Goal: Task Accomplishment & Management: Use online tool/utility

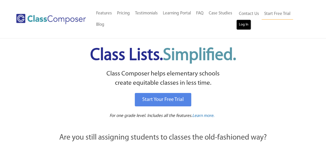
click at [243, 26] on link "Log In" at bounding box center [243, 25] width 15 height 10
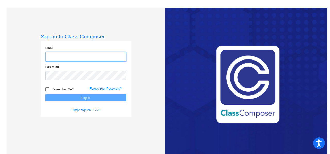
type input "[PERSON_NAME][EMAIL_ADDRESS][PERSON_NAME][DOMAIN_NAME]"
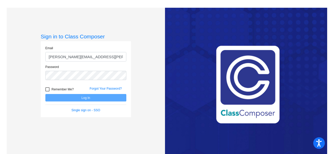
click at [46, 85] on div "Remember Me? Forgot Your Password?" at bounding box center [85, 88] width 89 height 11
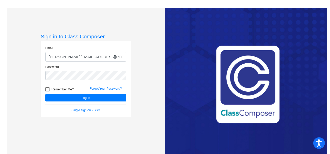
click at [46, 90] on div at bounding box center [47, 89] width 4 height 4
click at [47, 91] on input "Remember Me?" at bounding box center [47, 91] width 0 height 0
checkbox input "true"
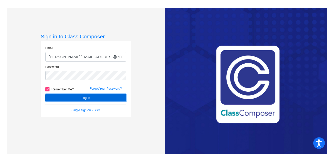
click at [62, 98] on button "Log In" at bounding box center [85, 97] width 81 height 7
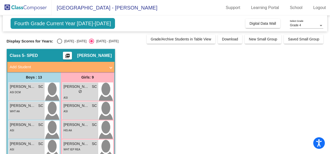
click at [61, 44] on div "Select an option" at bounding box center [59, 41] width 5 height 5
click at [59, 44] on input "2024 - 2025" at bounding box center [59, 44] width 0 height 0
radio input "true"
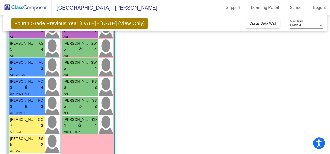
scroll to position [120, 0]
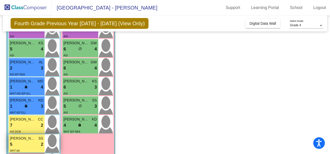
click at [32, 145] on div "5 lock do_not_disturb_alt 2" at bounding box center [26, 144] width 33 height 7
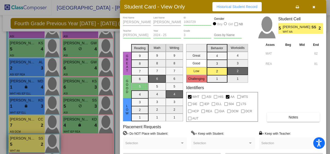
click at [32, 145] on div at bounding box center [165, 77] width 330 height 154
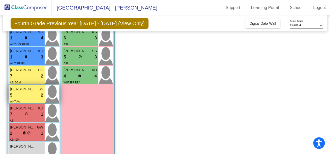
scroll to position [169, 0]
